Goal: Transaction & Acquisition: Download file/media

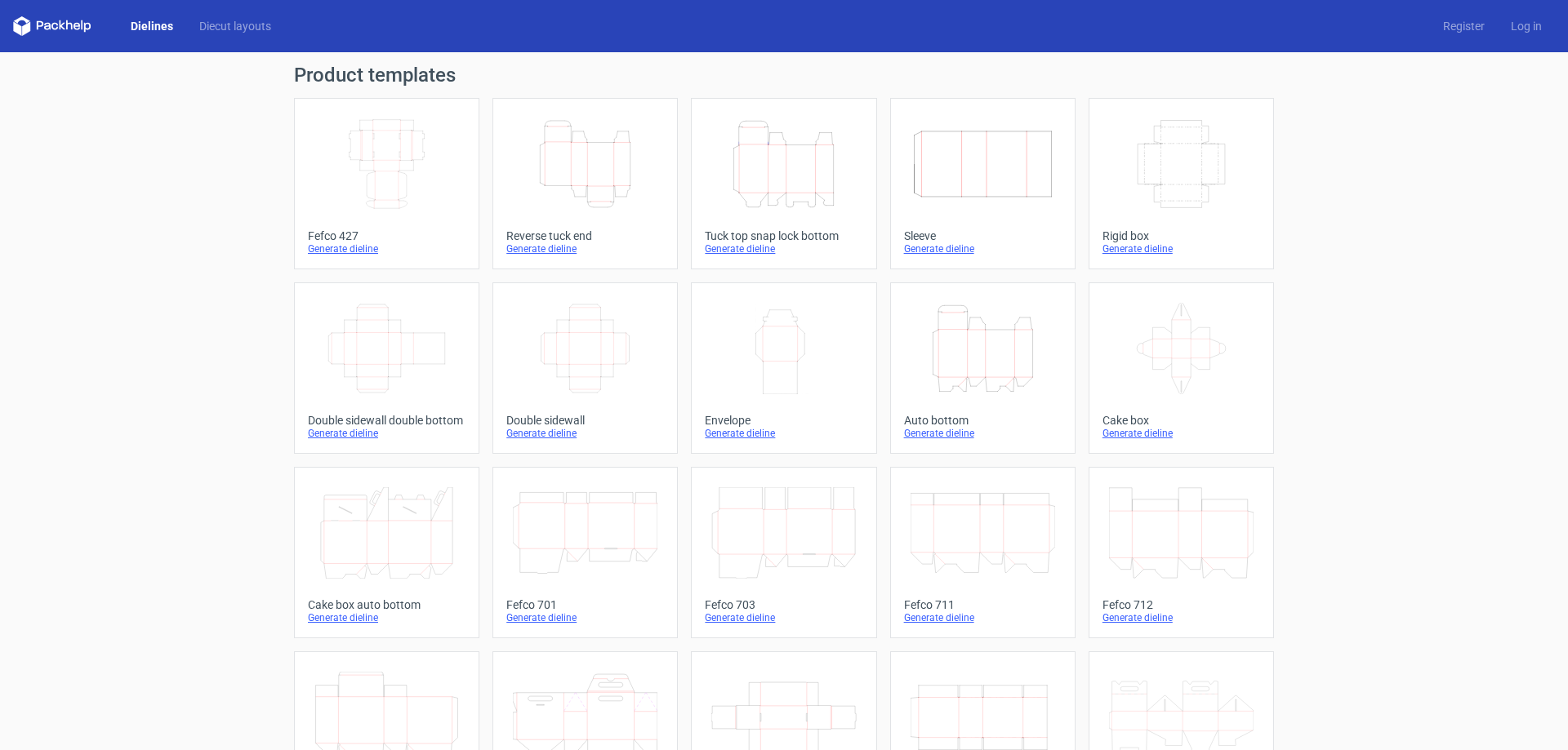
click at [374, 133] on icon "Width Depth Height" at bounding box center [387, 164] width 145 height 92
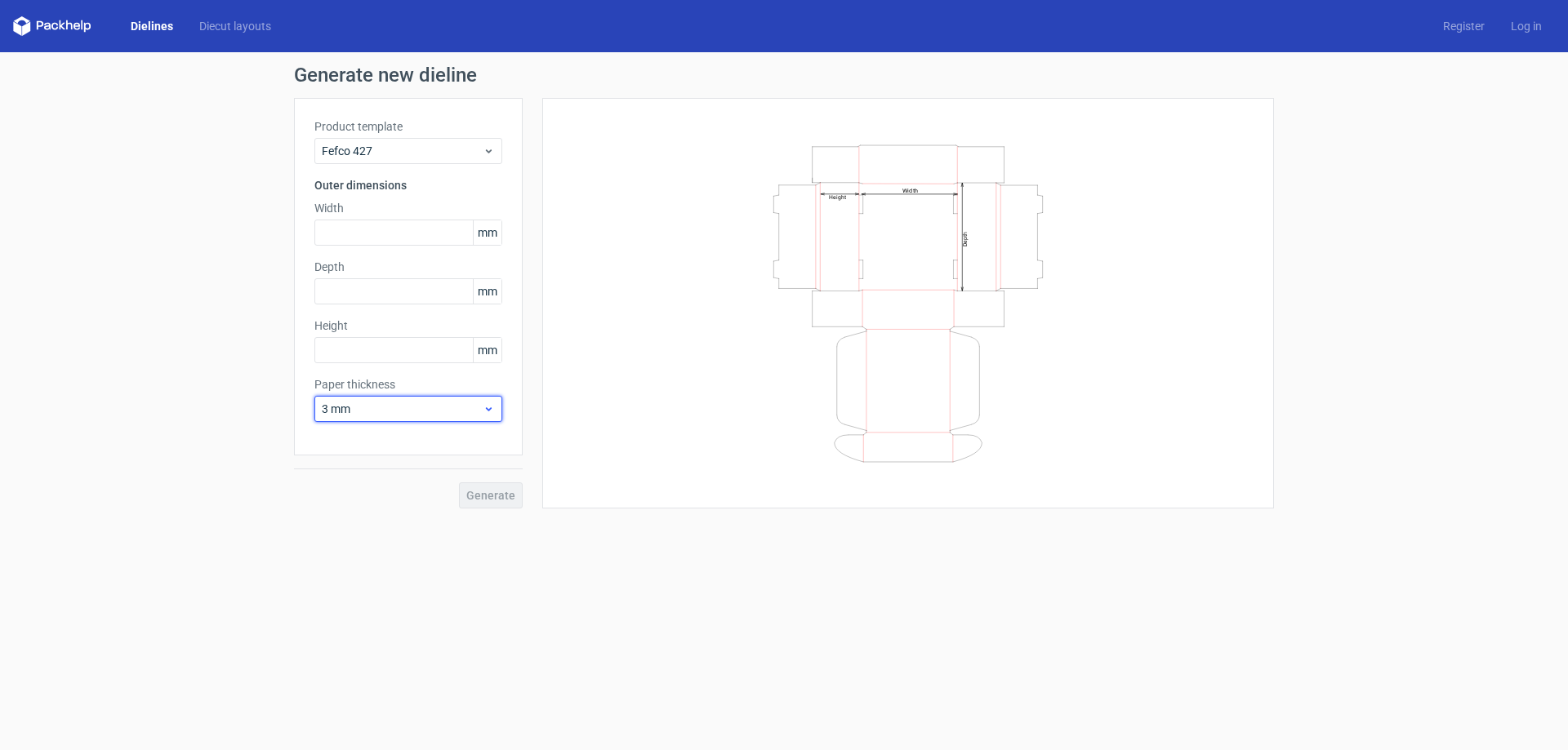
click at [357, 406] on span "3 mm" at bounding box center [402, 409] width 160 height 17
click at [363, 524] on div "1.5 mm" at bounding box center [408, 523] width 174 height 26
click at [377, 409] on span "1.5 mm" at bounding box center [402, 409] width 160 height 17
click at [359, 520] on div "1.5 mm" at bounding box center [408, 523] width 174 height 26
click at [366, 342] on input "text" at bounding box center [408, 350] width 188 height 26
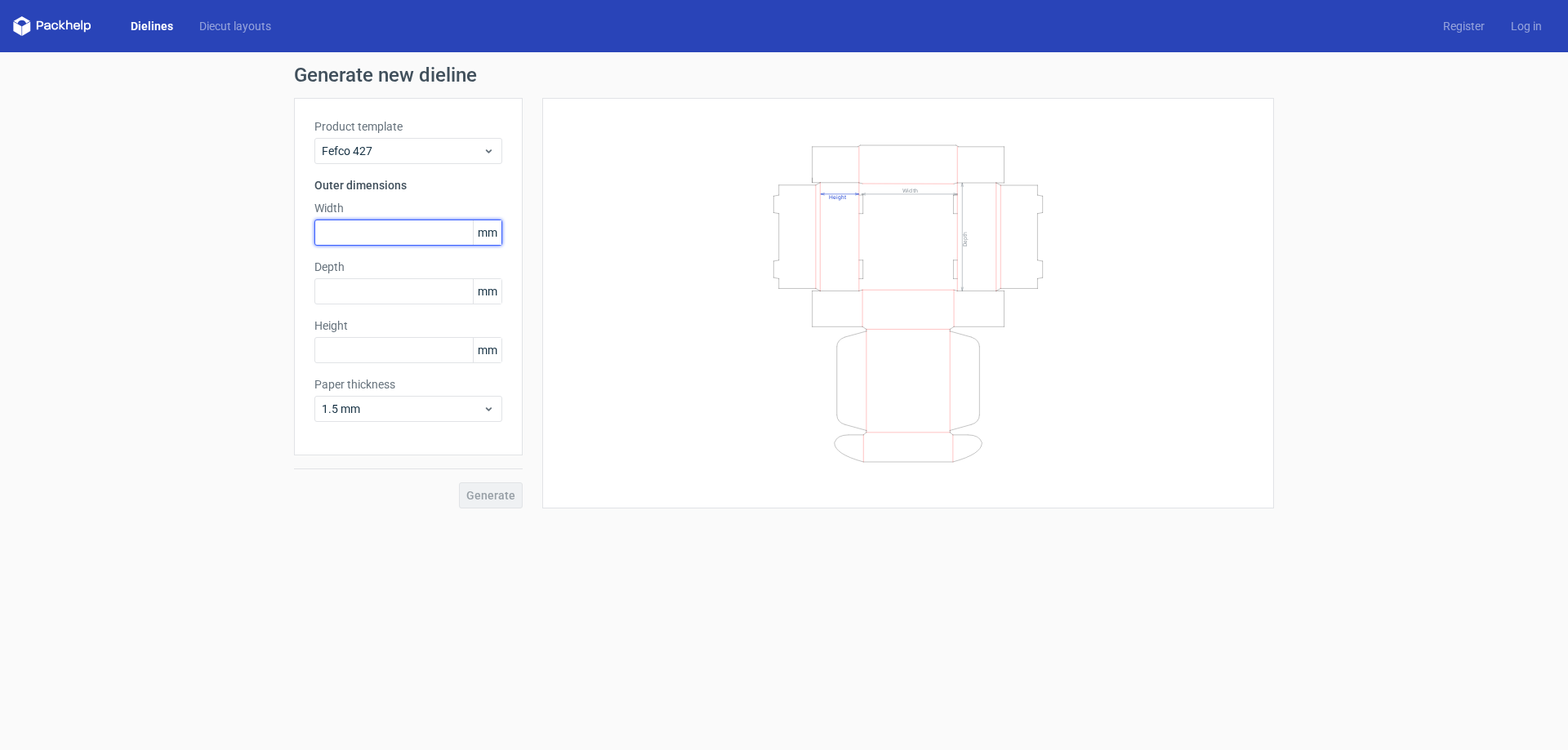
click at [412, 234] on input "text" at bounding box center [408, 233] width 188 height 26
drag, startPoint x: 905, startPoint y: 243, endPoint x: 942, endPoint y: 248, distance: 37.3
click at [942, 248] on icon "Width Depth Height" at bounding box center [908, 303] width 490 height 326
click at [437, 235] on input "text" at bounding box center [408, 233] width 188 height 26
type input "305"
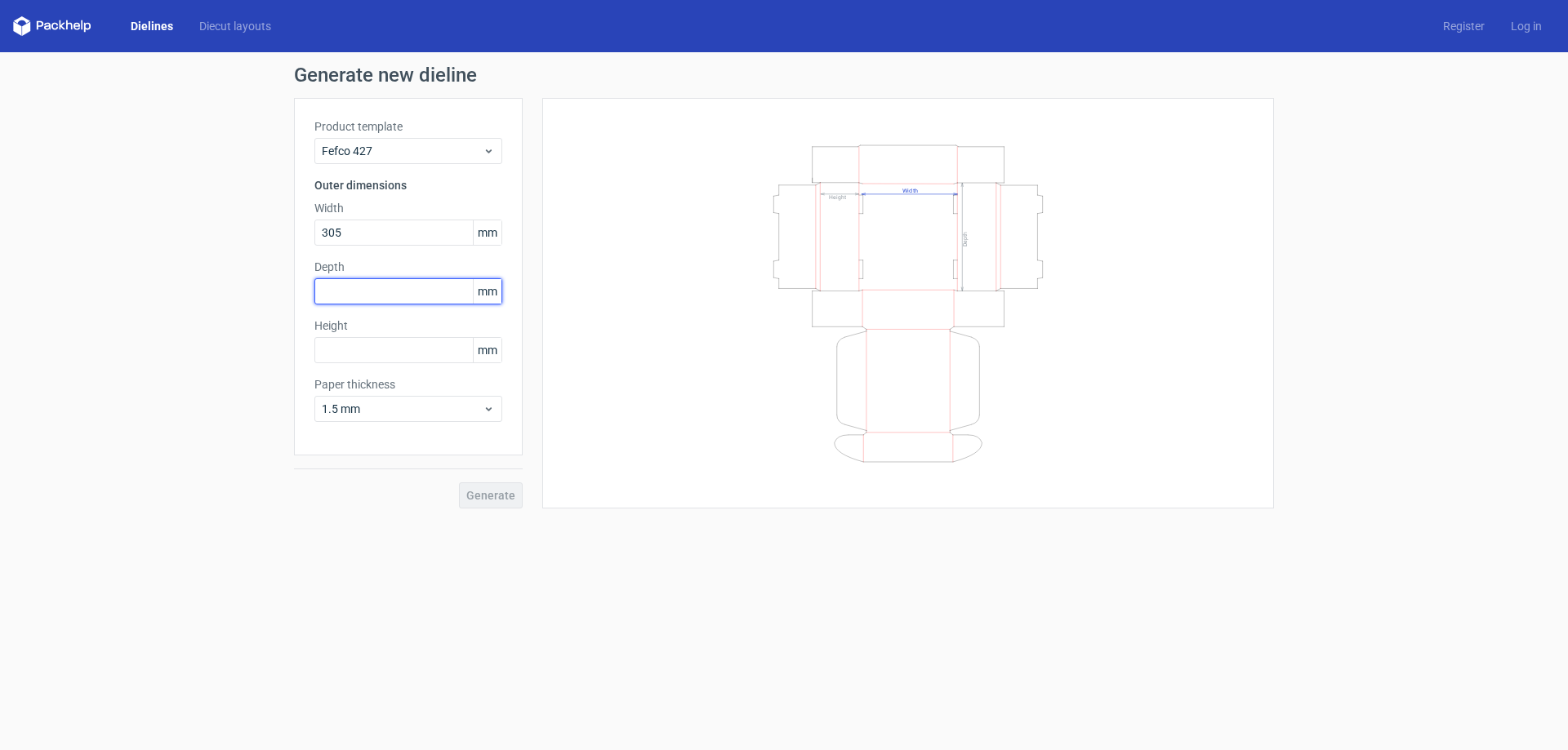
click at [412, 289] on input "text" at bounding box center [408, 291] width 188 height 26
type input "170"
click at [435, 346] on input "text" at bounding box center [408, 350] width 188 height 26
type input "55"
click at [497, 491] on span "Generate" at bounding box center [491, 495] width 49 height 11
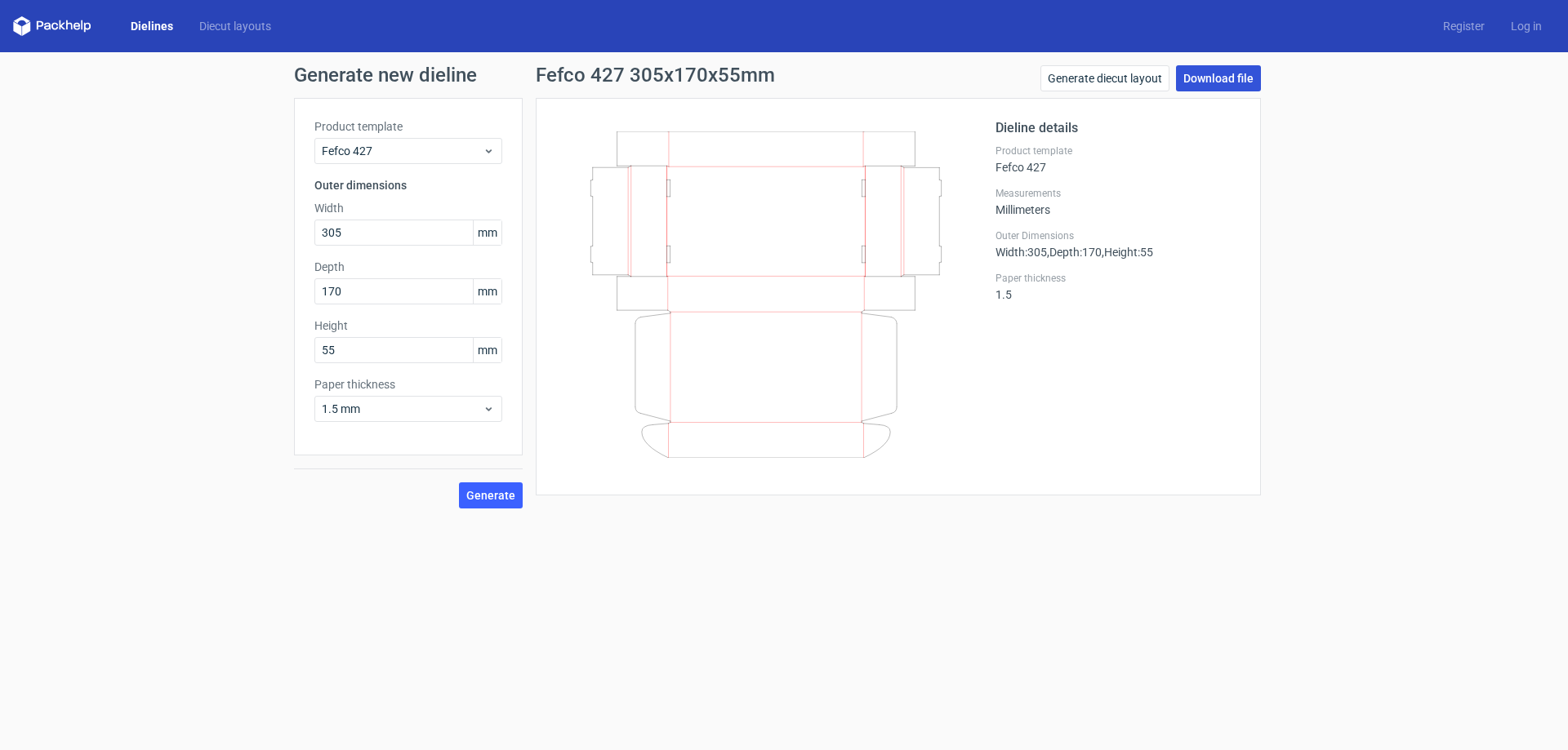
click at [1230, 79] on link "Download file" at bounding box center [1218, 78] width 85 height 26
drag, startPoint x: 66, startPoint y: 222, endPoint x: 0, endPoint y: 201, distance: 69.3
click at [0, 201] on div "Generate new dieline Product template Fefco 427 Outer dimensions Width 305 mm D…" at bounding box center [784, 286] width 1568 height 469
